Goal: Task Accomplishment & Management: Manage account settings

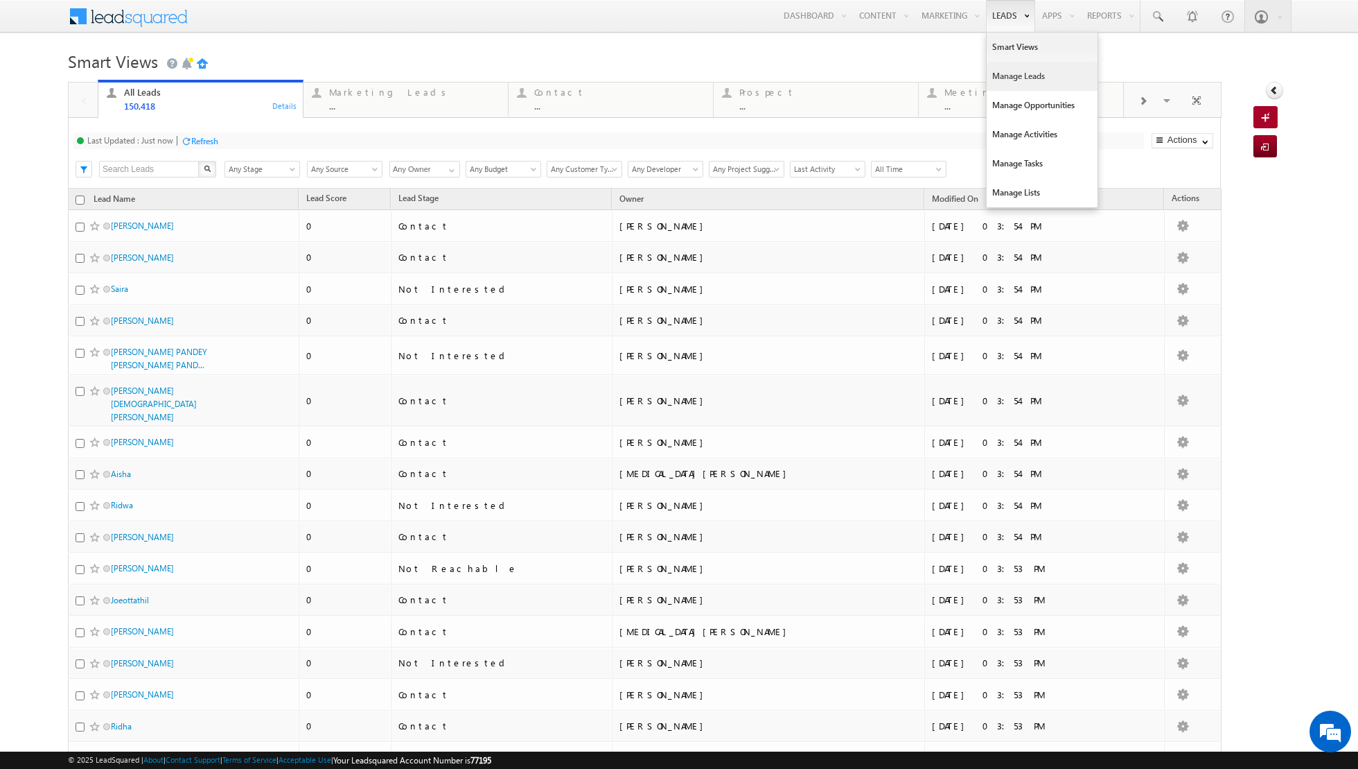
click at [1008, 79] on link "Manage Leads" at bounding box center [1042, 76] width 111 height 29
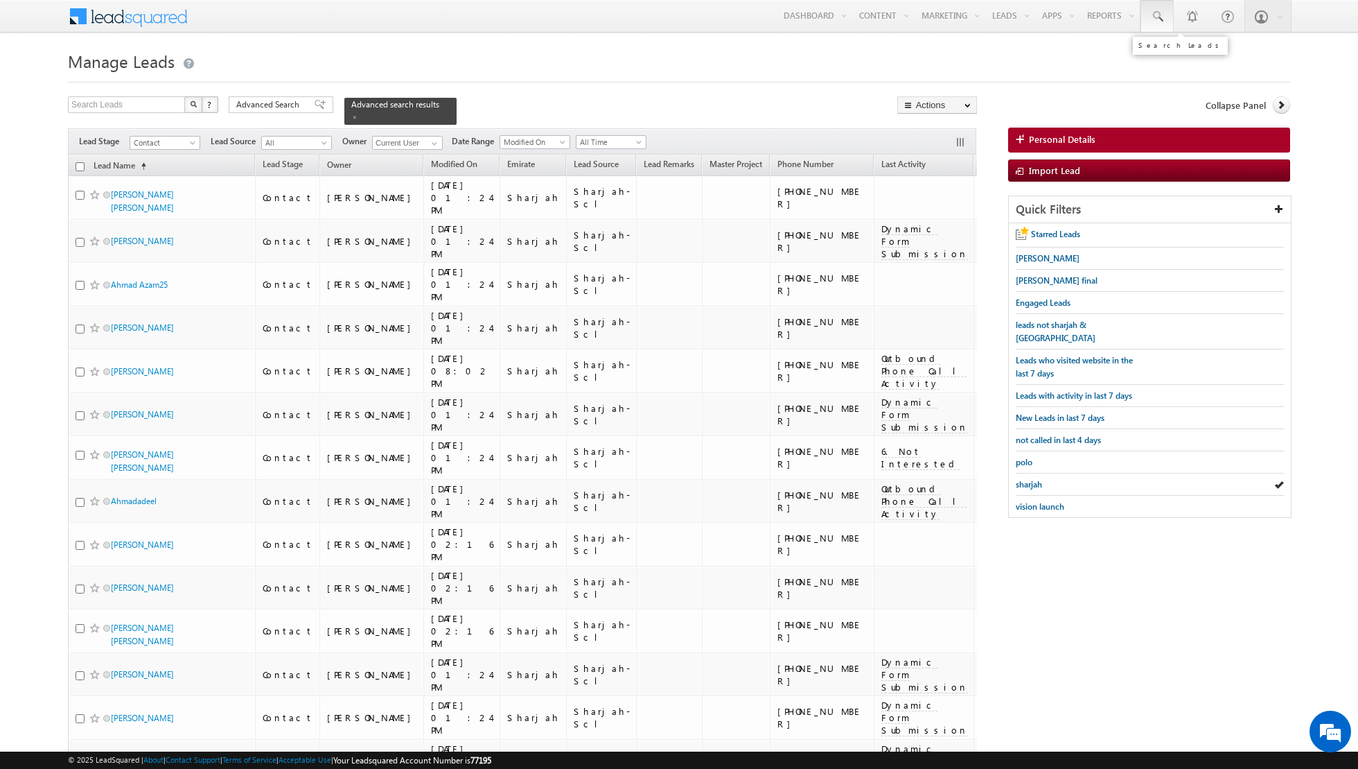
click at [1166, 15] on link at bounding box center [1157, 16] width 33 height 32
click at [351, 115] on span at bounding box center [354, 117] width 7 height 7
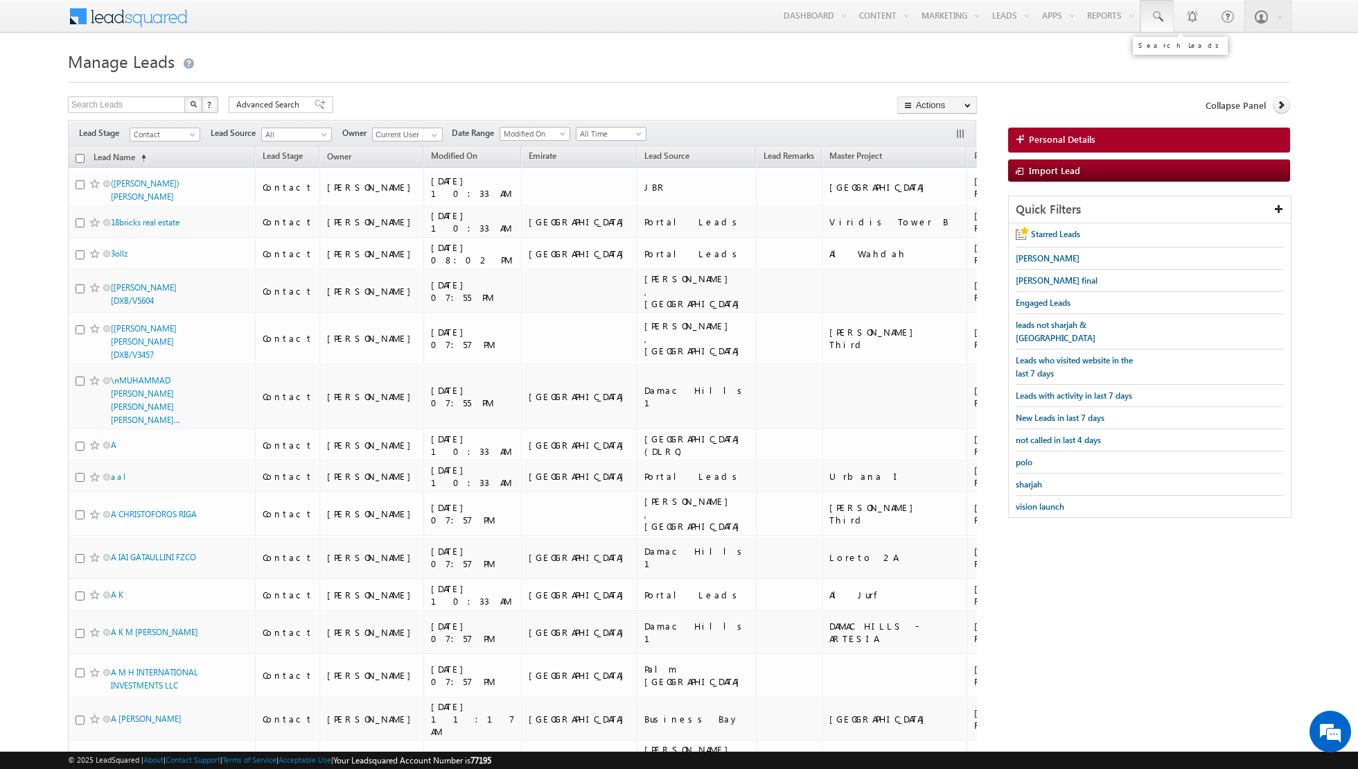
click at [1163, 17] on span at bounding box center [1158, 17] width 14 height 14
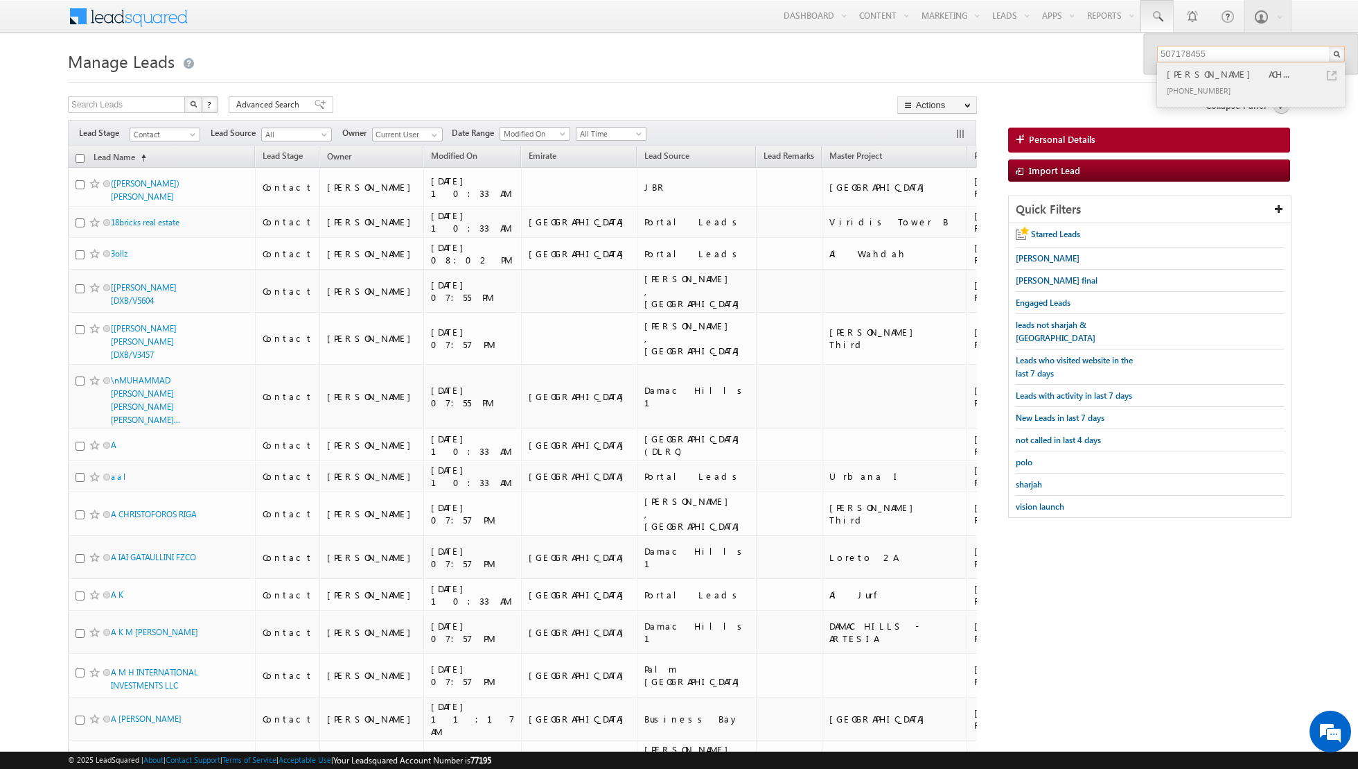
type input "507178455"
click at [1209, 84] on div "[PHONE_NUMBER]" at bounding box center [1257, 90] width 186 height 17
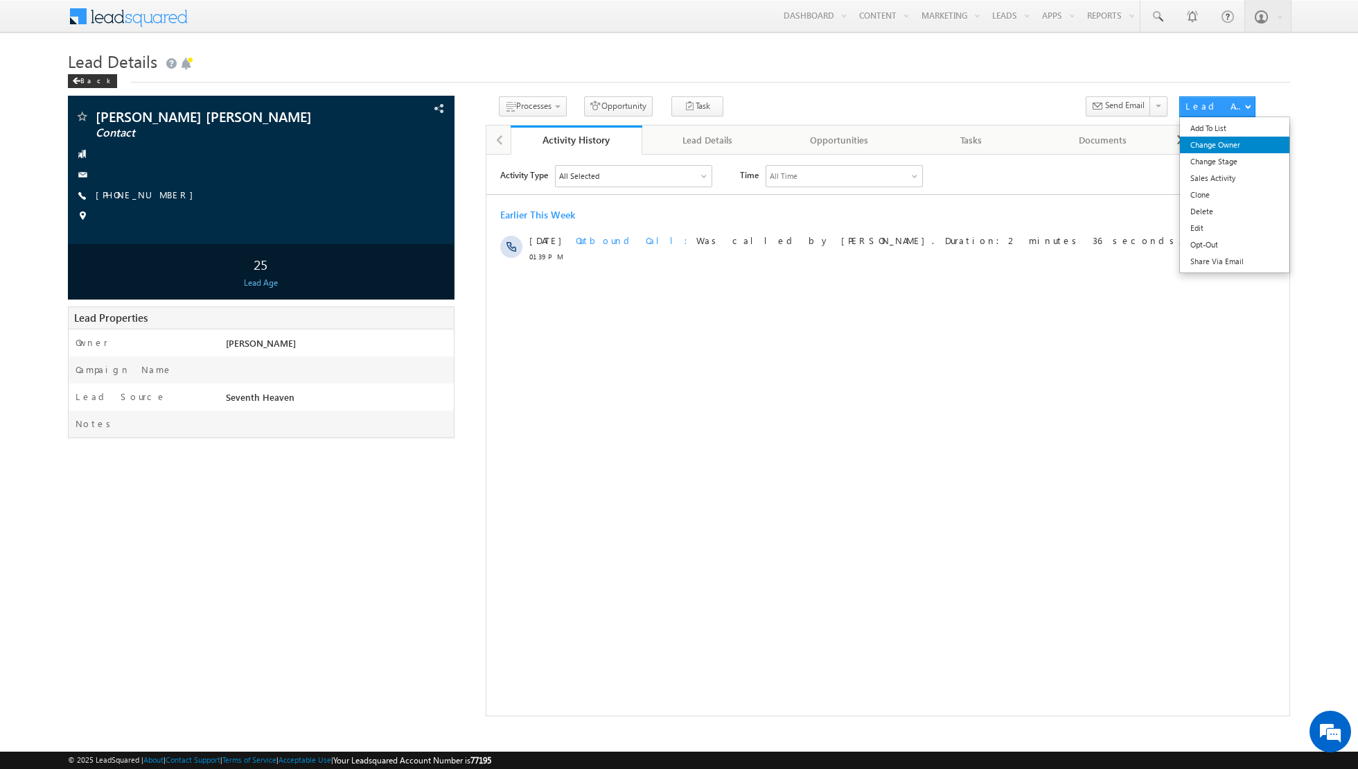
click at [1215, 146] on link "Change Owner" at bounding box center [1235, 145] width 110 height 17
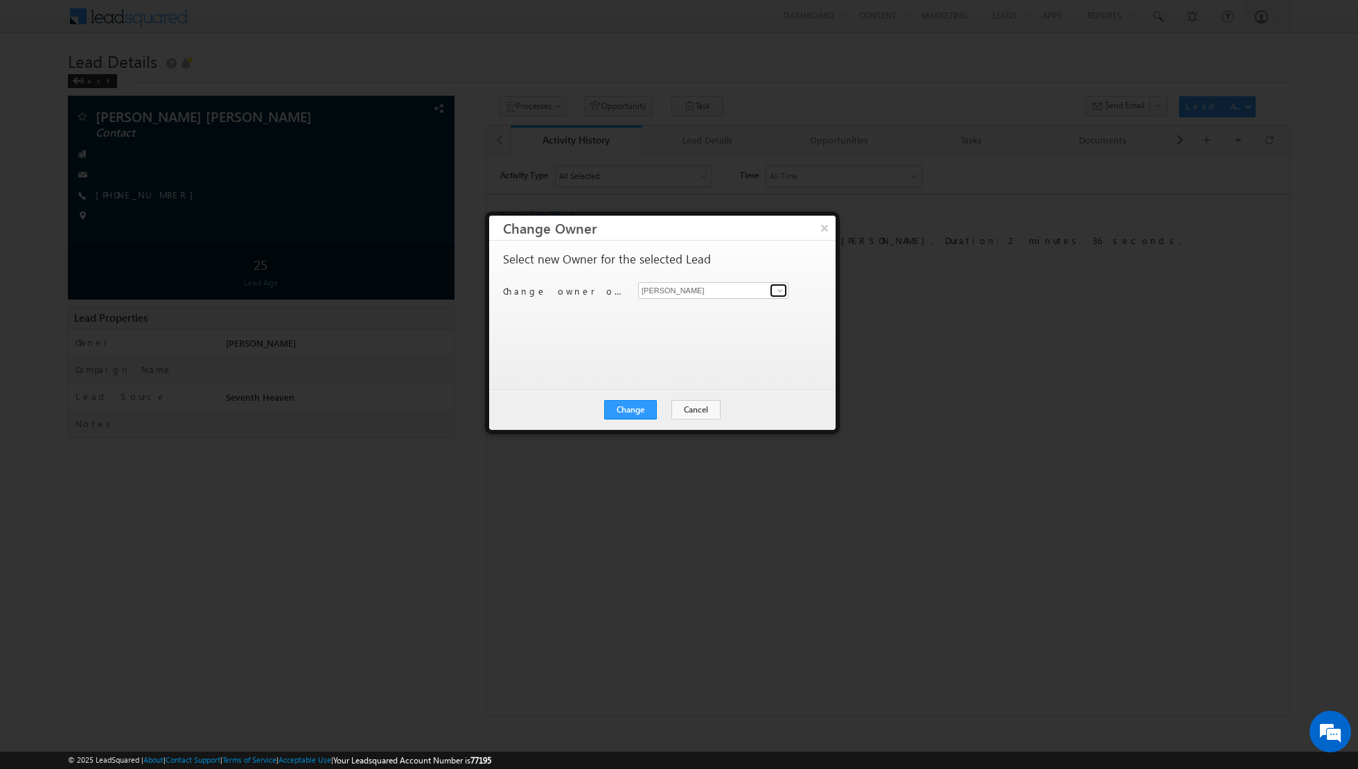
click at [775, 292] on span at bounding box center [780, 290] width 11 height 11
click at [670, 337] on span "isha.mehndiratta@indglobal.ae" at bounding box center [706, 341] width 125 height 10
type input "[PERSON_NAME]"
click at [634, 408] on button "Change" at bounding box center [630, 409] width 53 height 19
click at [664, 403] on button "Close" at bounding box center [664, 409] width 44 height 19
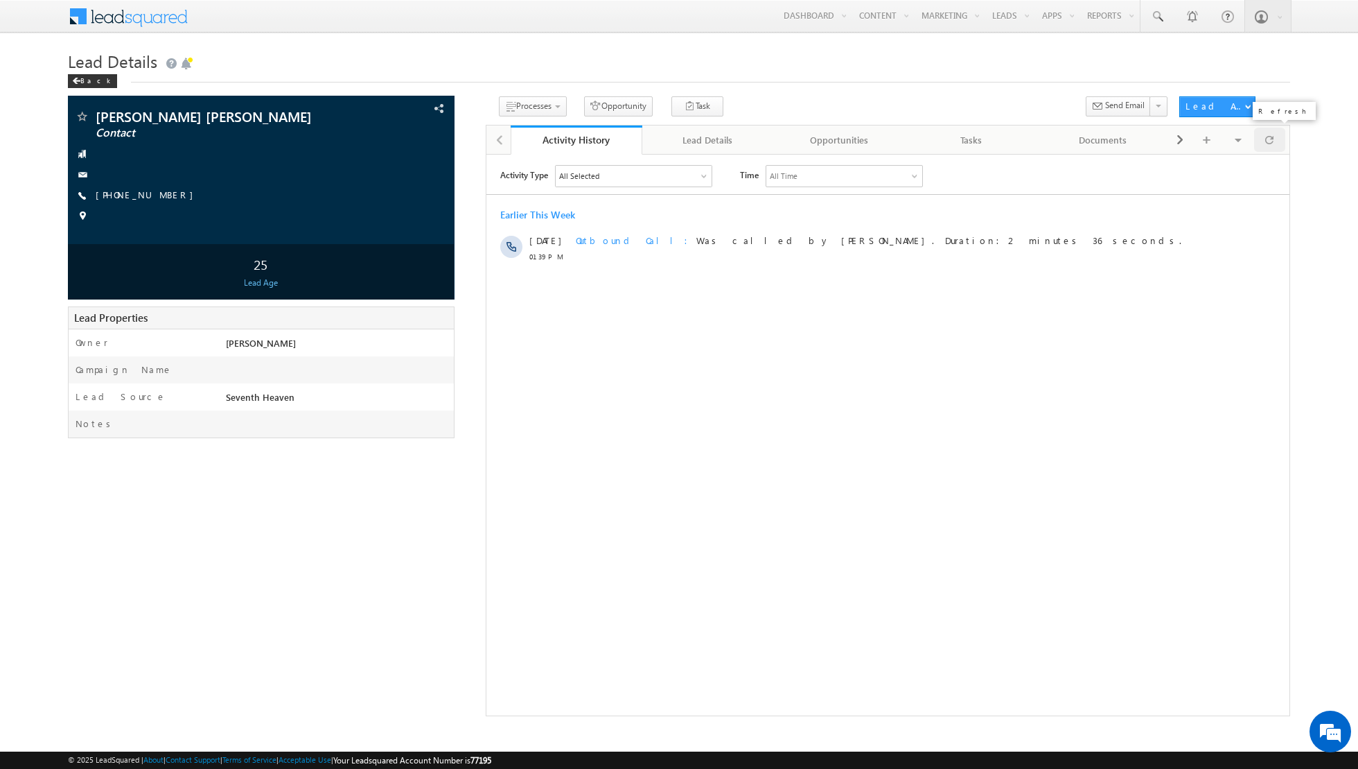
click at [1265, 139] on div at bounding box center [1269, 140] width 31 height 24
click at [1269, 138] on span at bounding box center [1270, 140] width 8 height 24
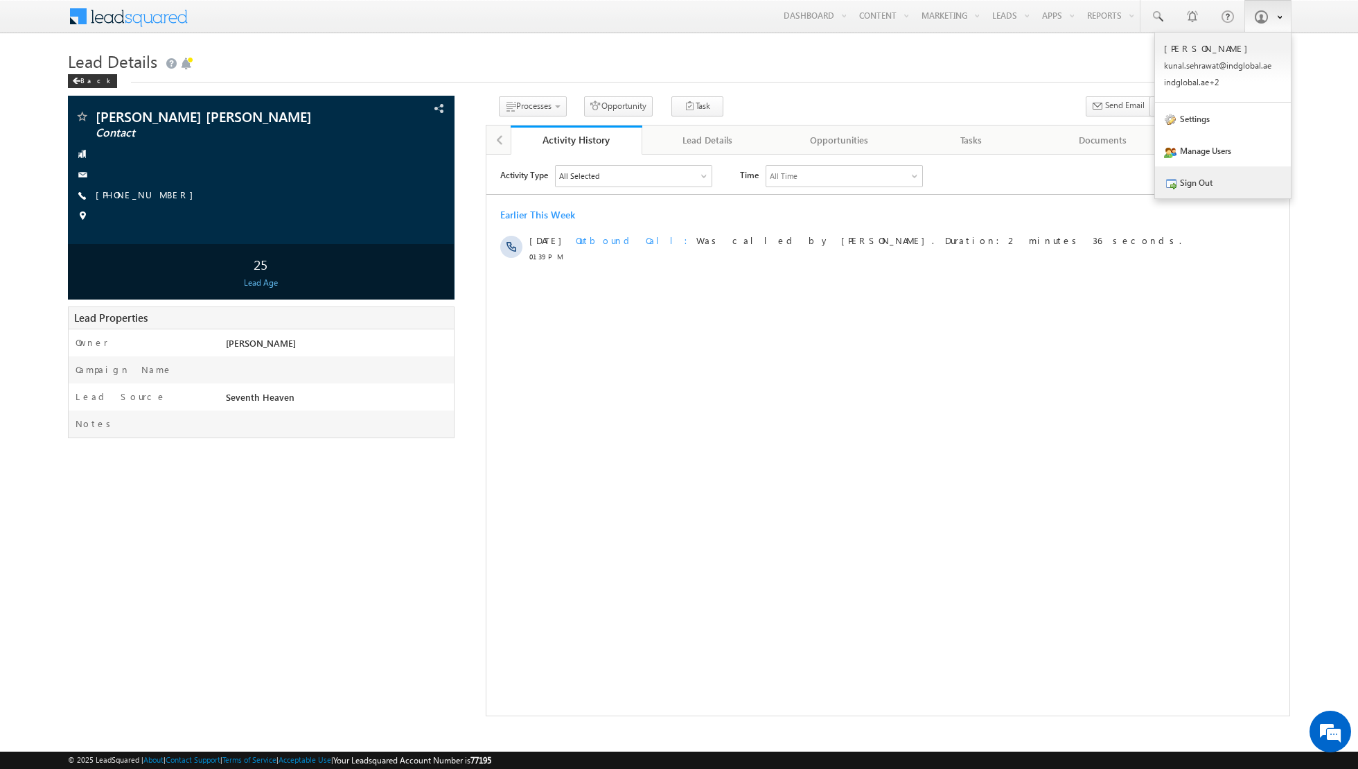
click at [1192, 181] on link "Sign Out" at bounding box center [1223, 182] width 136 height 32
